Goal: Task Accomplishment & Management: Manage account settings

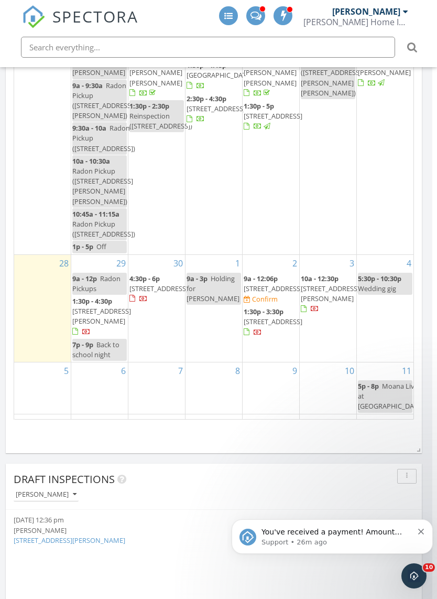
click at [349, 533] on span "You've received a payment! Amount $225.00 Fee $0.00 Net $225.00 Transaction # p…" at bounding box center [337, 589] width 151 height 123
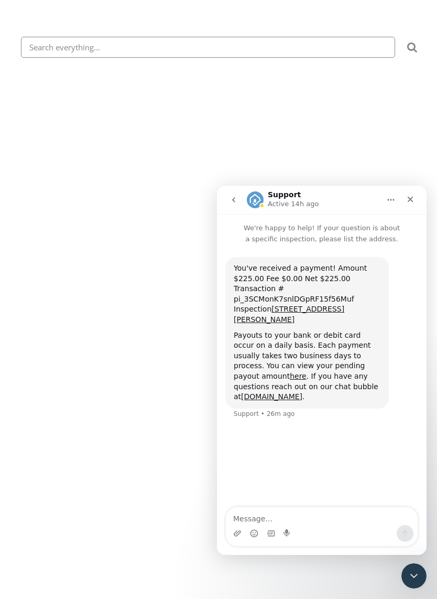
click at [148, 0] on html "SPECTORA Alex Knox Knox Home Inspections Role: Inspector Change Role Dashboard …" at bounding box center [218, 0] width 437 height 0
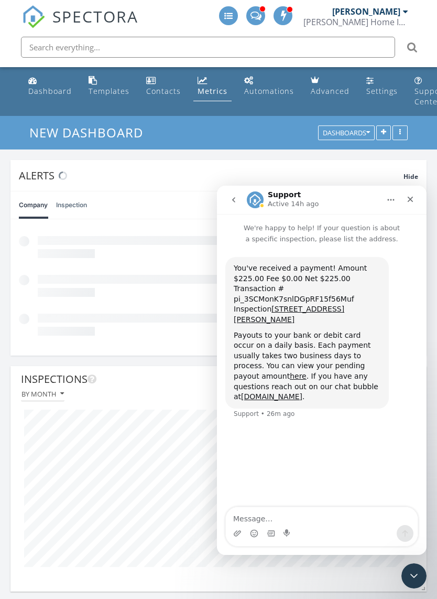
click at [416, 572] on icon "Close Intercom Messenger" at bounding box center [414, 576] width 13 height 13
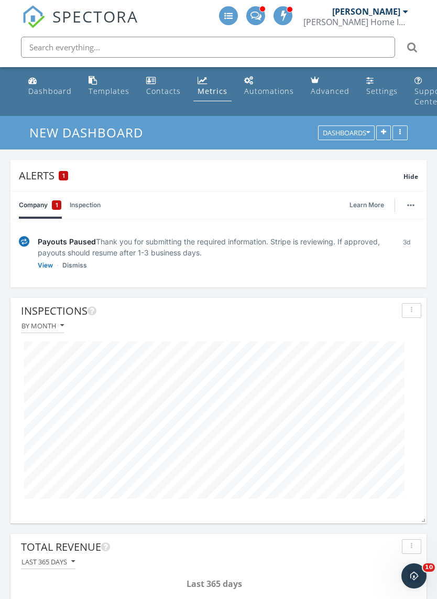
click at [38, 81] on link "Dashboard" at bounding box center [50, 86] width 52 height 30
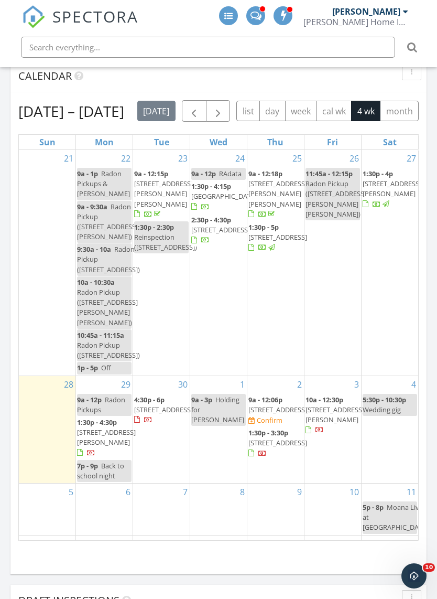
scroll to position [1391, 0]
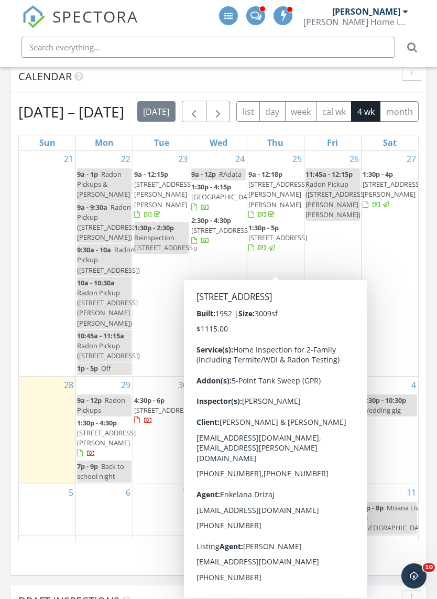
click at [269, 242] on span "104 Echo Pl, Elmwood Park 07407" at bounding box center [278, 237] width 59 height 9
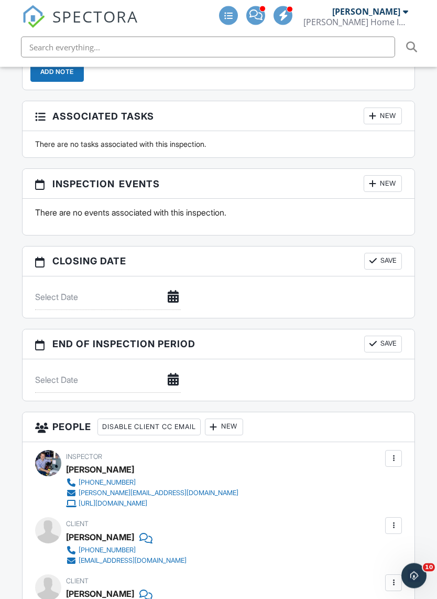
scroll to position [1300, 0]
click at [381, 175] on div "New" at bounding box center [383, 183] width 38 height 17
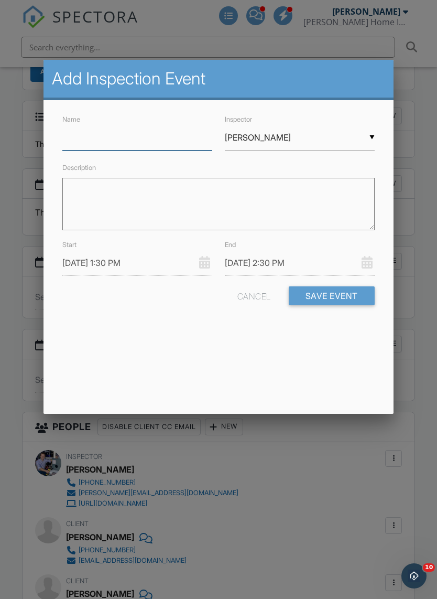
click at [151, 138] on input "Name" at bounding box center [137, 138] width 150 height 26
type input "Radon Pickup"
click at [132, 266] on input "09/25/2025 1:30 PM" at bounding box center [137, 263] width 150 height 26
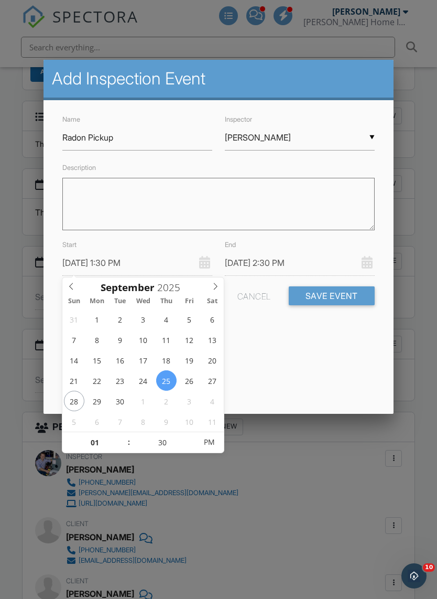
type input "09/29/2025 1:30 PM"
type input "09/29/2025 2:30 PM"
click at [101, 443] on input "01" at bounding box center [94, 442] width 65 height 21
type input "10"
type input "09/29/2025 10:30 PM"
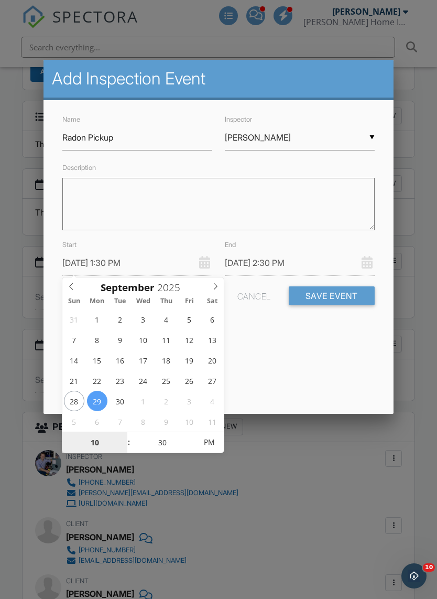
type input "09/29/2025 11:30 PM"
click at [164, 448] on input "30" at bounding box center [163, 442] width 65 height 21
type input "09/29/2025 10:30 AM"
type input "09/29/2025 11:30 AM"
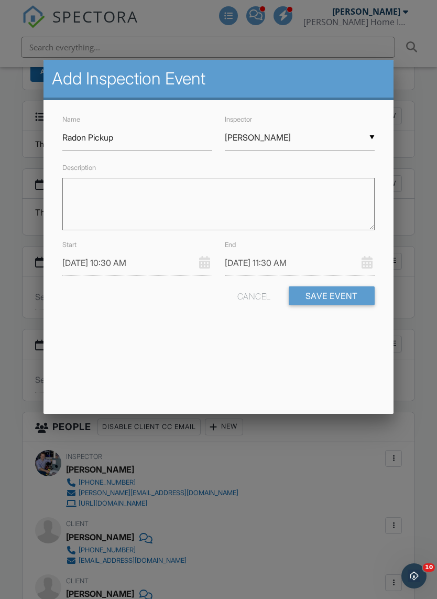
click at [235, 359] on div "Add Inspection Event Name Radon Pickup Inspector ▼ Alex Knox Alex Knox Alex Kno…" at bounding box center [219, 237] width 350 height 354
click at [303, 259] on input "09/29/2025 11:30 AM" at bounding box center [300, 263] width 150 height 26
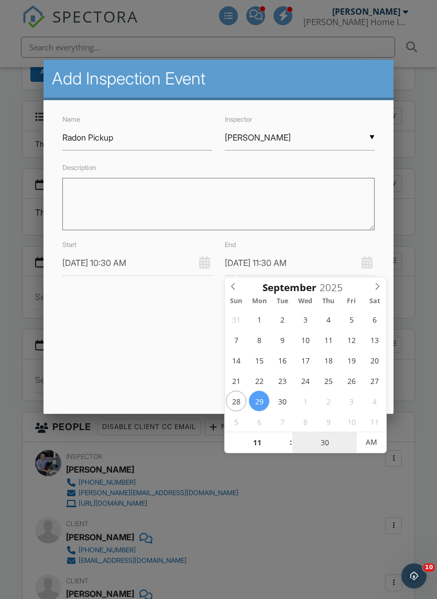
click at [331, 441] on input "30" at bounding box center [325, 442] width 65 height 21
type input "00"
type input "09/29/2025 11:00 AM"
type input "00"
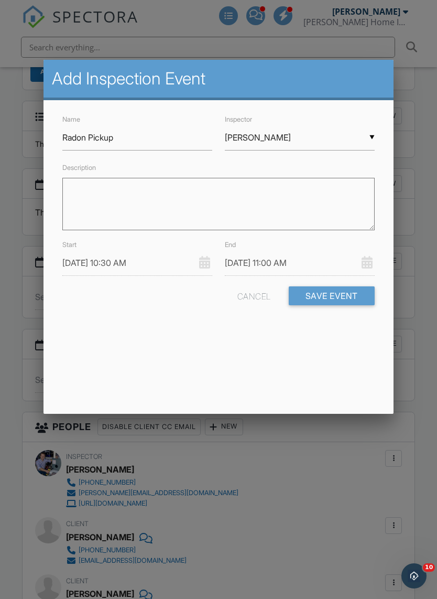
click at [166, 344] on div "Add Inspection Event Name Radon Pickup Inspector ▼ Alex Knox Alex Knox Alex Kno…" at bounding box center [219, 237] width 350 height 354
click at [344, 293] on button "Save Event" at bounding box center [332, 295] width 86 height 19
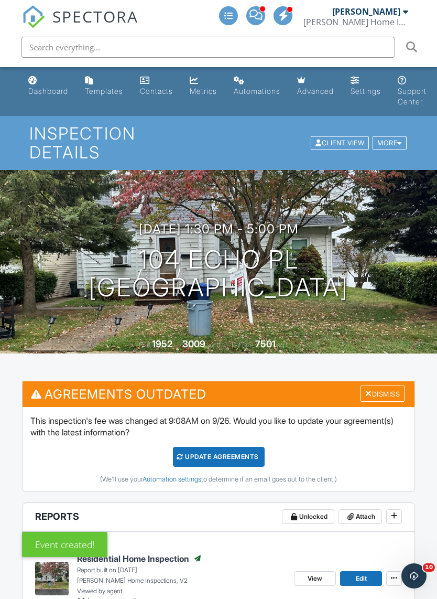
click at [46, 87] on div "Dashboard" at bounding box center [48, 91] width 40 height 9
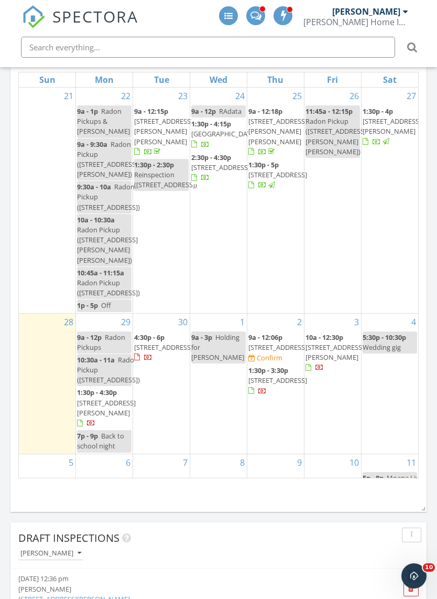
scroll to position [1453, 0]
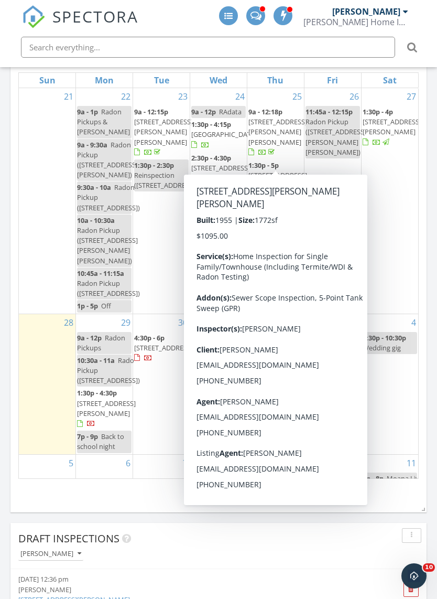
click at [272, 141] on span "27 Earnshaw Pl, Clifton 07013" at bounding box center [278, 131] width 59 height 29
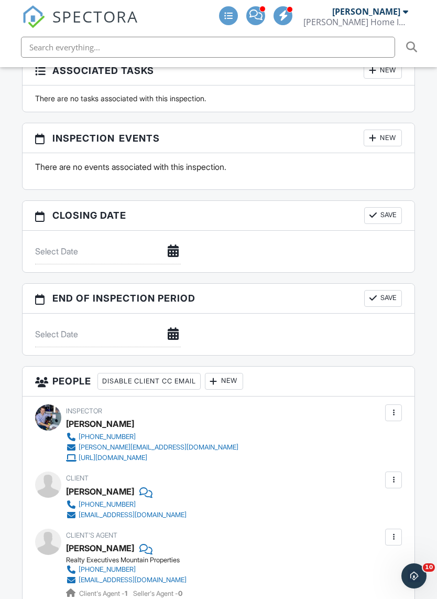
scroll to position [1237, 0]
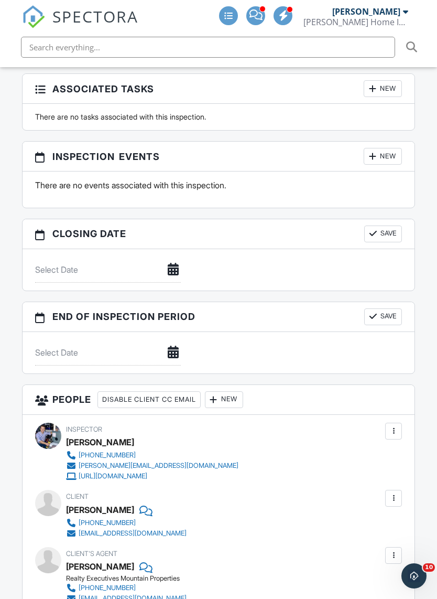
click at [380, 148] on div "New" at bounding box center [383, 156] width 38 height 17
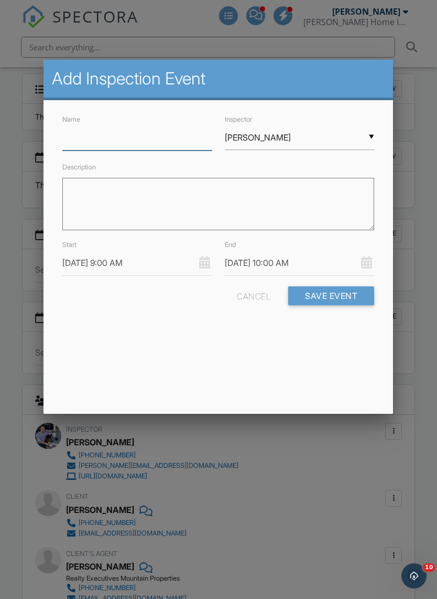
click at [151, 135] on input "Name" at bounding box center [137, 138] width 150 height 26
type input "Radon Pickup"
click at [127, 260] on input "[DATE] 9:00 AM" at bounding box center [137, 263] width 150 height 26
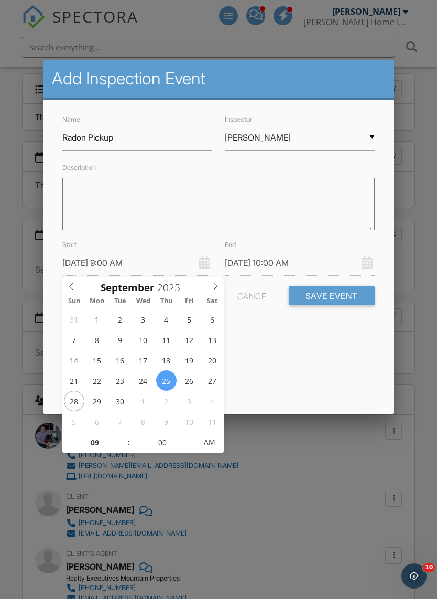
type input "09/29/2025 9:00 AM"
type input "09/29/2025 10:00 AM"
click at [106, 443] on input "09" at bounding box center [94, 442] width 65 height 21
type input "01"
type input "09/29/2025 1:00 AM"
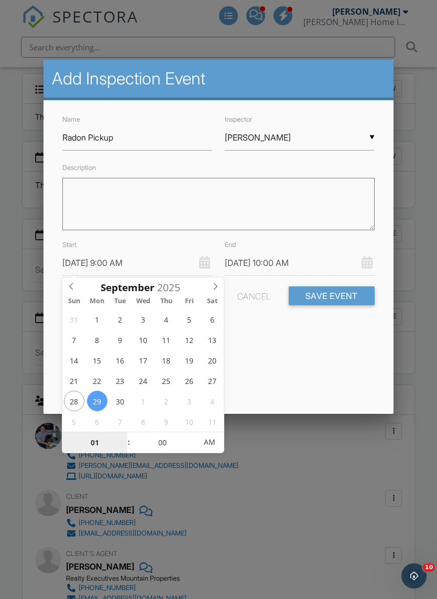
type input "09/29/2025 2:00 AM"
type input "10"
type input "09/29/2025 10:00 AM"
type input "09/29/2025 11:00 AM"
click at [164, 447] on input "00" at bounding box center [163, 442] width 65 height 21
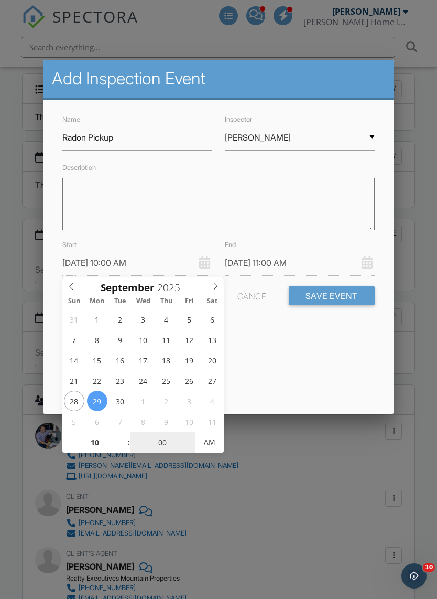
type input "01"
type input "09/29/2025 10:01 AM"
type input "09/29/2025 11:01 AM"
type input "01"
type input "15"
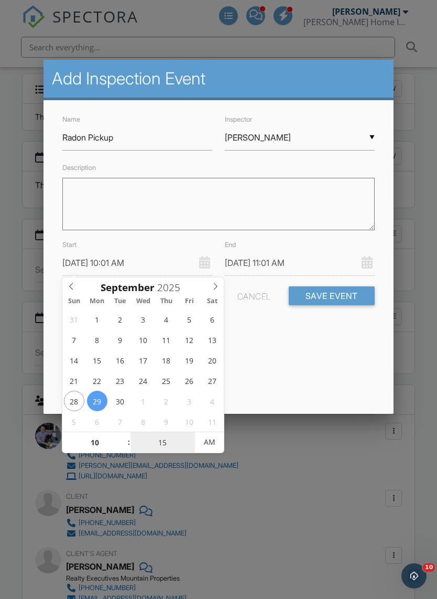
type input "09/29/2025 10:15 AM"
type input "09/29/2025 11:15 AM"
type input "15"
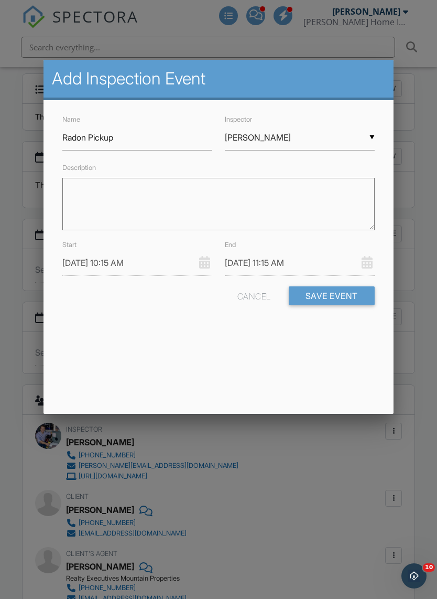
click at [245, 351] on div "Add Inspection Event Name Radon Pickup Inspector ▼ Alex Knox Alex Knox Alex Kno…" at bounding box center [219, 237] width 350 height 354
click at [304, 259] on input "09/29/2025 11:15 AM" at bounding box center [300, 263] width 150 height 26
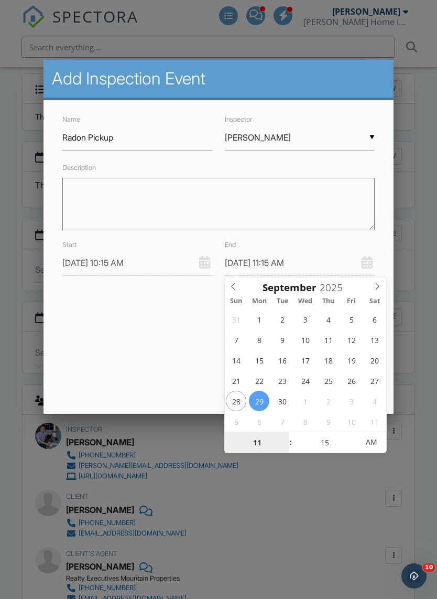
click at [258, 442] on input "11" at bounding box center [257, 442] width 65 height 21
type input "01"
type input "09/29/2025 1:15 AM"
type input "10"
type input "09/29/2025 10:15 AM"
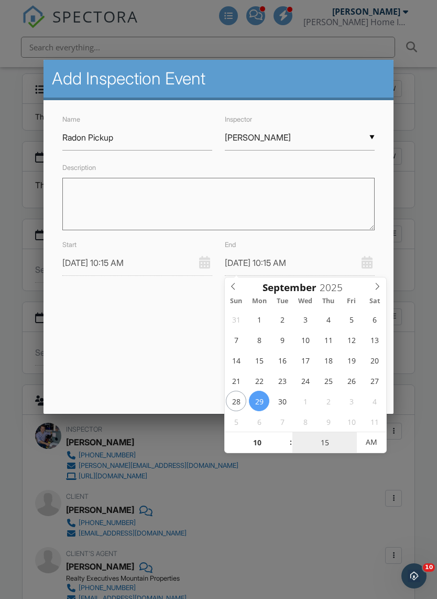
click at [324, 441] on input "15" at bounding box center [325, 442] width 65 height 21
type input "04"
type input "09/29/2025 10:04 AM"
type input "45"
type input "09/29/2025 10:45 AM"
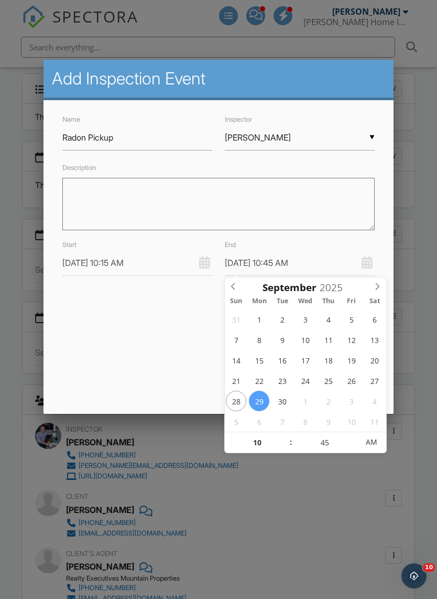
click at [144, 341] on div "Add Inspection Event Name Radon Pickup Inspector ▼ Alex Knox Alex Knox Alex Kno…" at bounding box center [219, 237] width 350 height 354
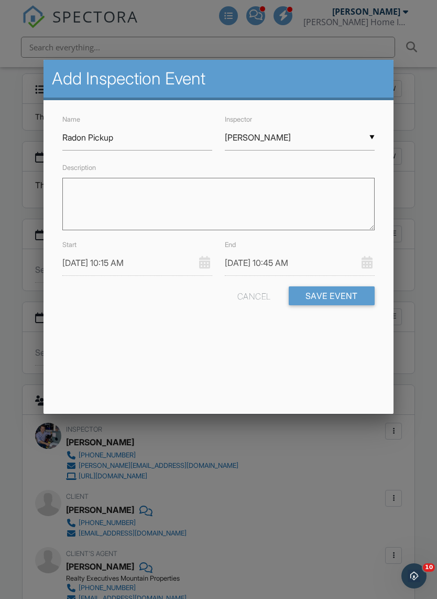
click at [344, 290] on button "Save Event" at bounding box center [332, 295] width 86 height 19
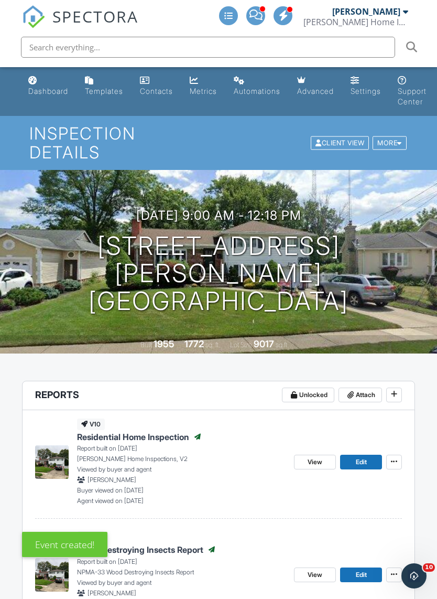
click at [47, 78] on link "Dashboard" at bounding box center [48, 86] width 48 height 30
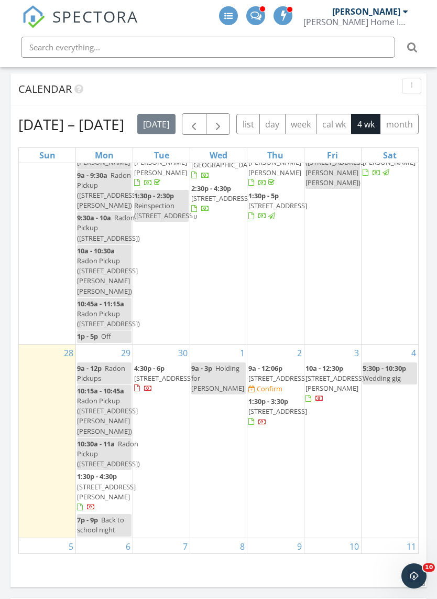
scroll to position [45, 0]
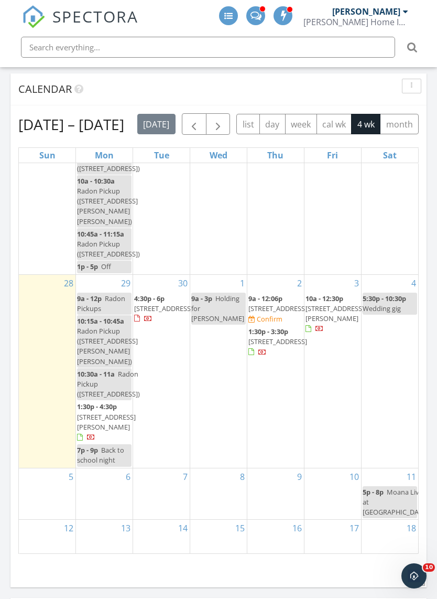
click at [416, 368] on div "4 5:30p - 10:30p Wedding gig" at bounding box center [390, 371] width 57 height 193
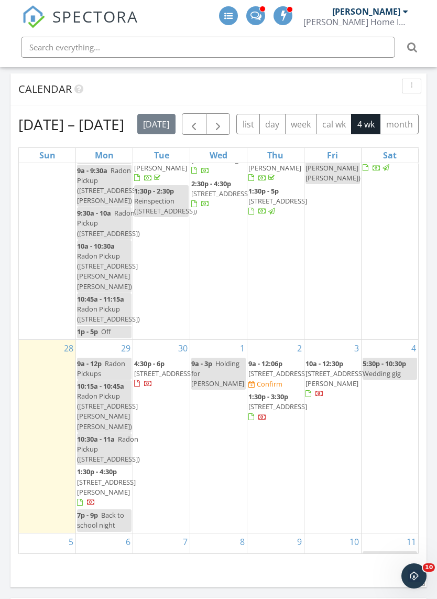
scroll to position [59, 0]
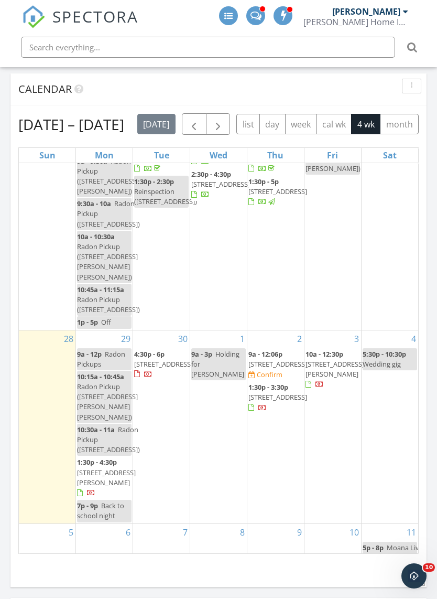
click at [425, 331] on div "Sep 21 – Oct 18, 2025 today list day week cal wk 4 wk month Sun Mon Tue Wed Thu…" at bounding box center [218, 333] width 416 height 456
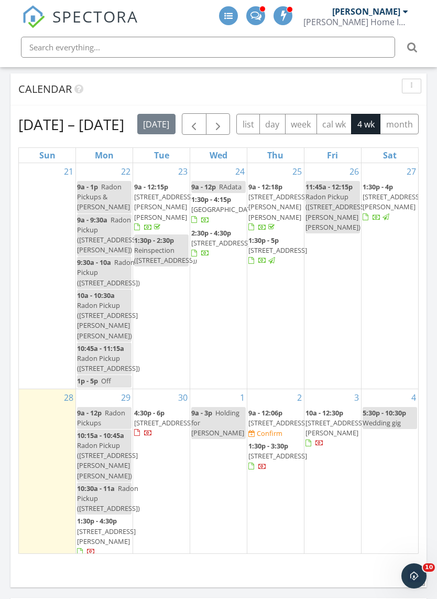
scroll to position [0, 0]
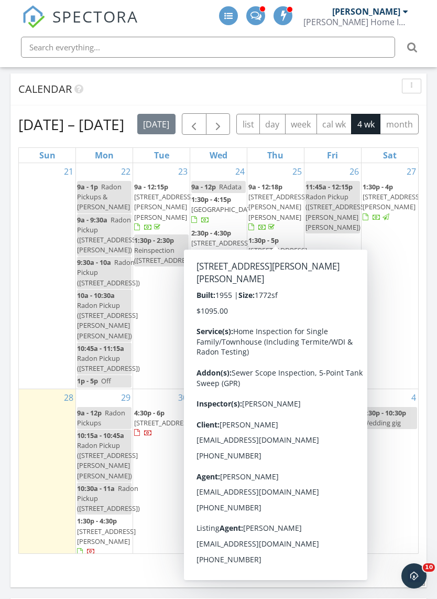
click at [269, 219] on span "27 Earnshaw Pl, Clifton 07013" at bounding box center [278, 206] width 59 height 29
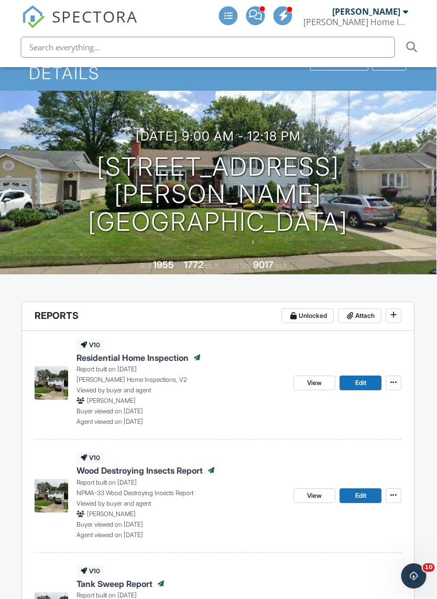
scroll to position [0, 3]
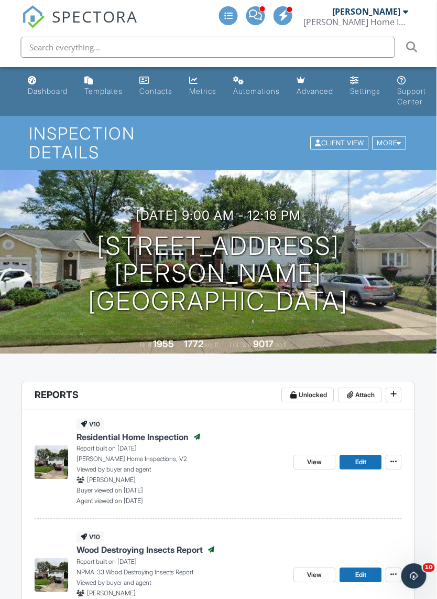
click at [41, 75] on link "Dashboard" at bounding box center [48, 86] width 48 height 30
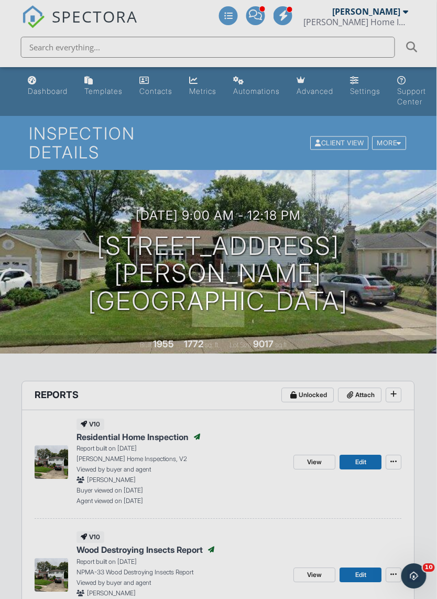
scroll to position [0, 4]
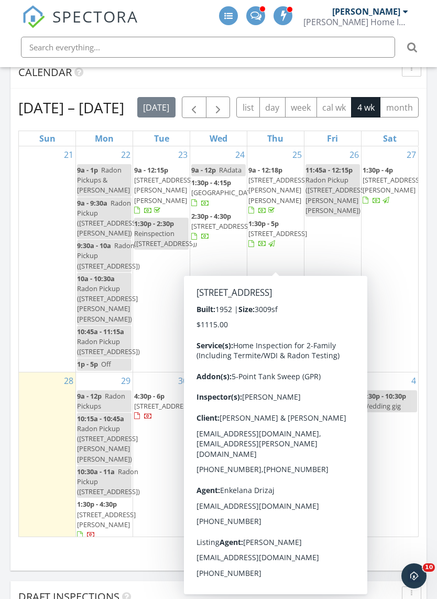
click at [269, 238] on span "104 Echo Pl, Elmwood Park 07407" at bounding box center [278, 233] width 59 height 9
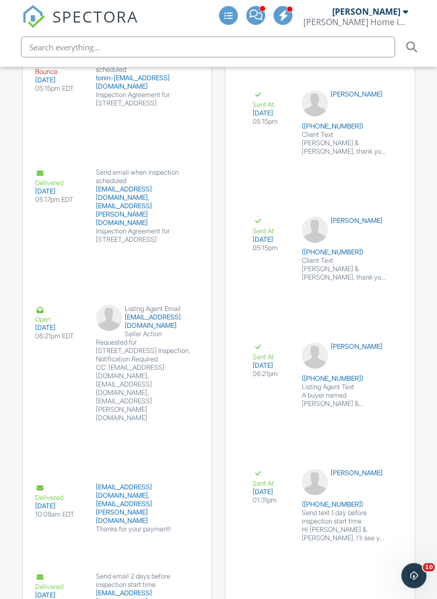
scroll to position [2695, 0]
click at [171, 424] on button "View Email" at bounding box center [164, 434] width 56 height 20
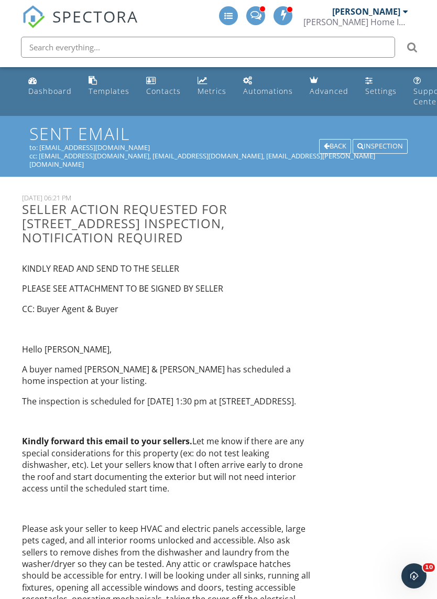
click at [50, 88] on div "Dashboard" at bounding box center [50, 91] width 44 height 10
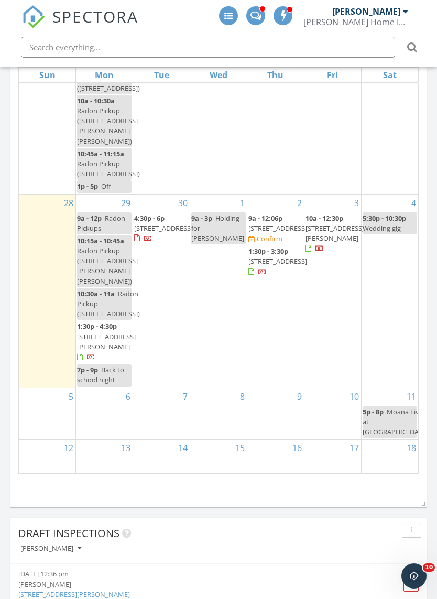
scroll to position [1472, 0]
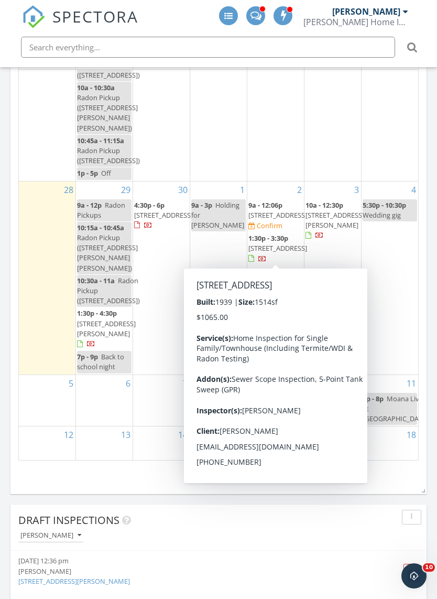
click at [267, 220] on span "[STREET_ADDRESS]" at bounding box center [278, 214] width 59 height 9
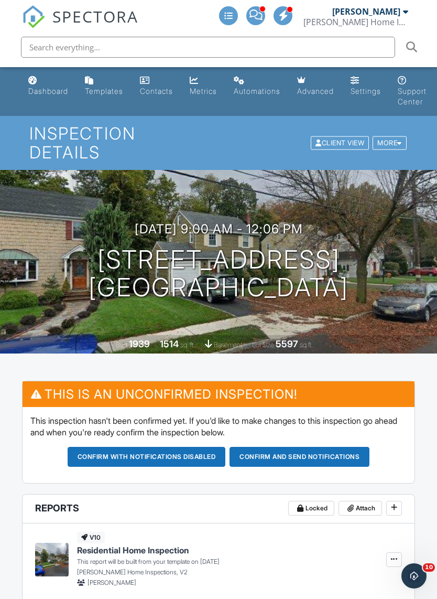
click at [44, 86] on link "Dashboard" at bounding box center [48, 86] width 48 height 30
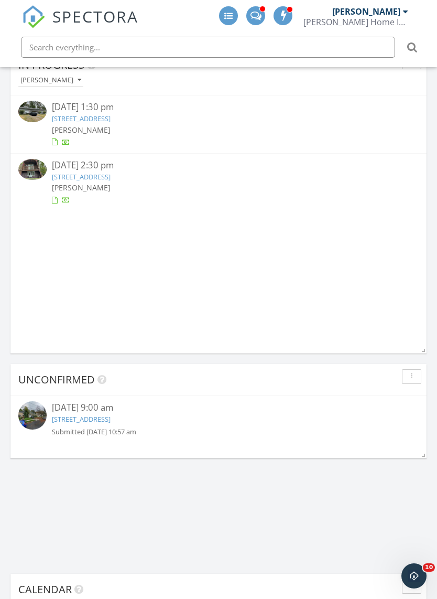
scroll to position [951, 0]
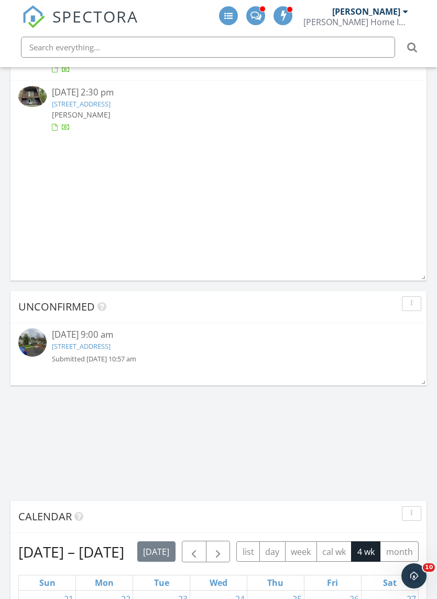
click at [111, 349] on link "[STREET_ADDRESS]" at bounding box center [81, 345] width 59 height 9
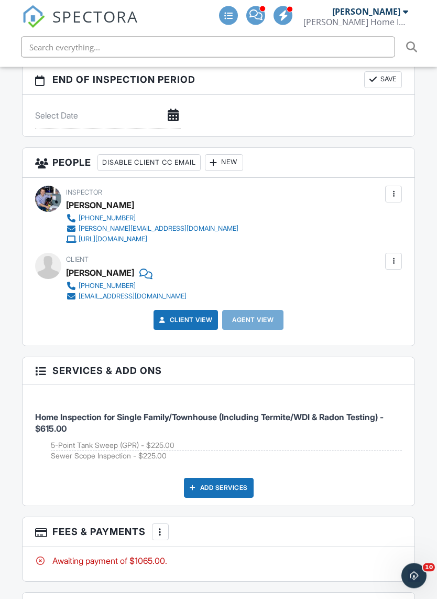
scroll to position [1438, 0]
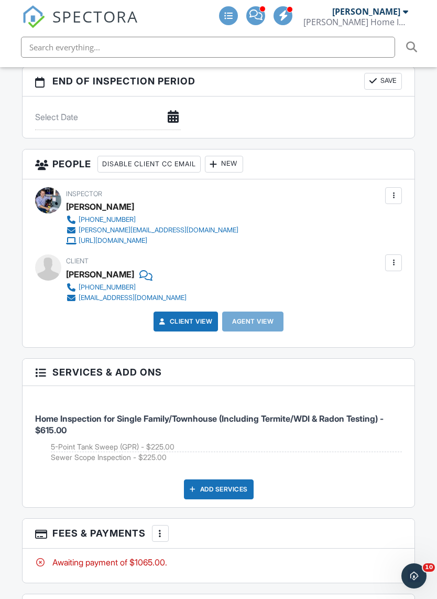
click at [232, 156] on div "New" at bounding box center [224, 164] width 38 height 17
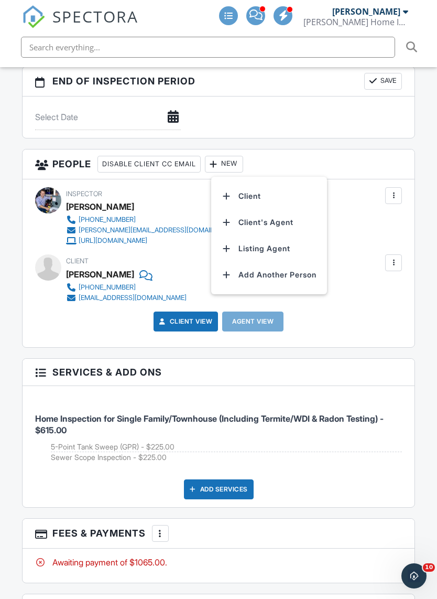
click at [280, 209] on li "Client's Agent" at bounding box center [269, 222] width 103 height 26
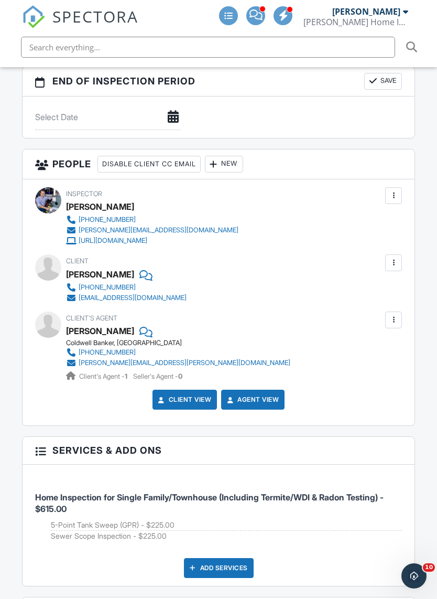
click at [231, 156] on div "New" at bounding box center [224, 164] width 38 height 17
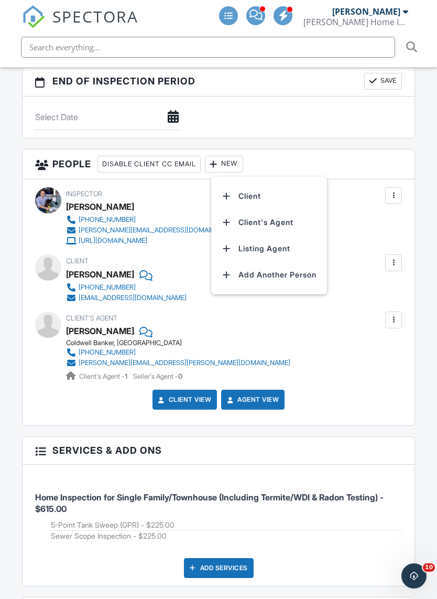
click at [277, 236] on li "Listing Agent" at bounding box center [269, 249] width 103 height 26
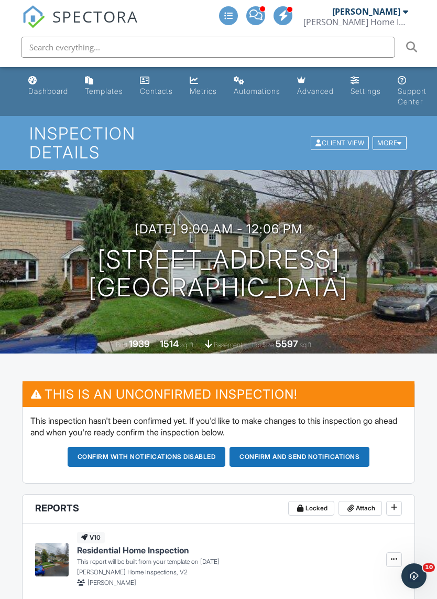
click at [300, 447] on button "Confirm and send notifications" at bounding box center [300, 457] width 140 height 20
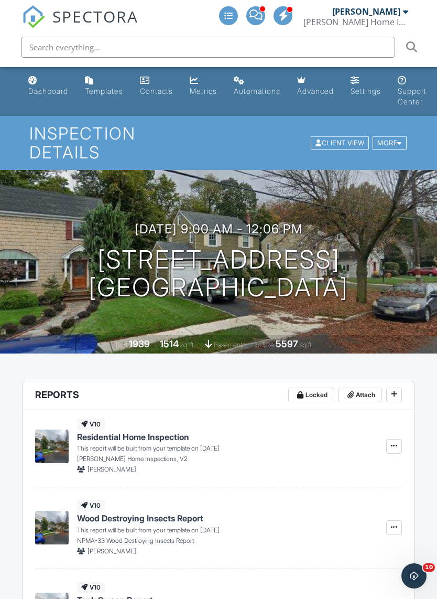
click at [38, 86] on link "Dashboard" at bounding box center [48, 86] width 48 height 30
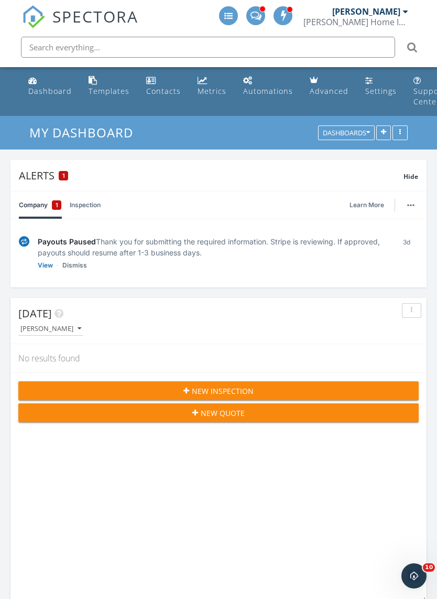
click at [206, 81] on link "Metrics" at bounding box center [212, 86] width 37 height 30
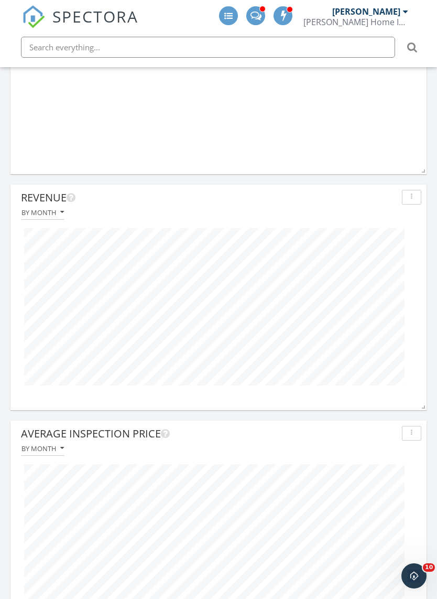
scroll to position [826, 0]
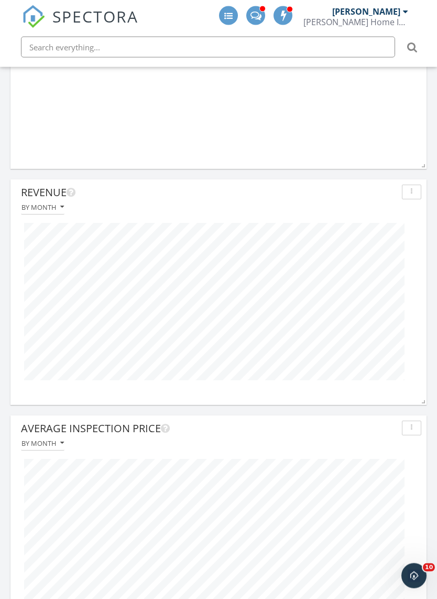
click at [418, 360] on div at bounding box center [219, 302] width 406 height 174
